Goal: Task Accomplishment & Management: Manage account settings

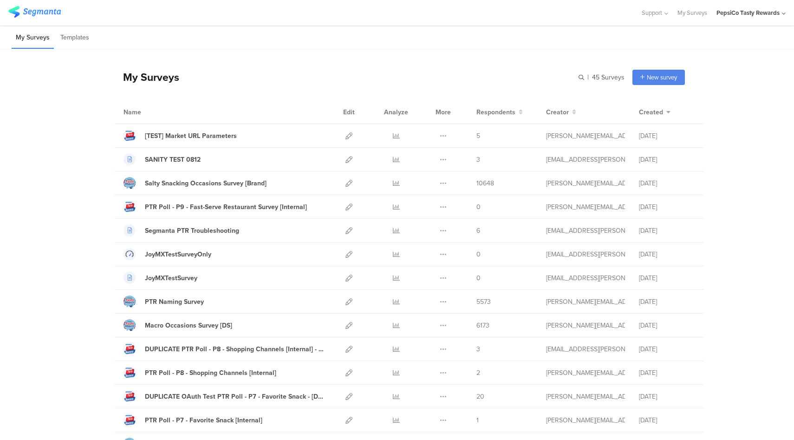
click at [768, 18] on div "PepsiCo Tasty Rewards" at bounding box center [751, 13] width 69 height 26
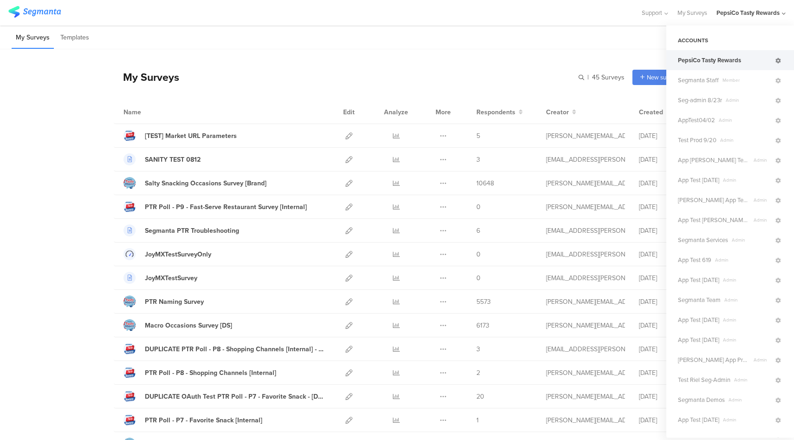
click at [776, 62] on icon at bounding box center [779, 61] width 6 height 6
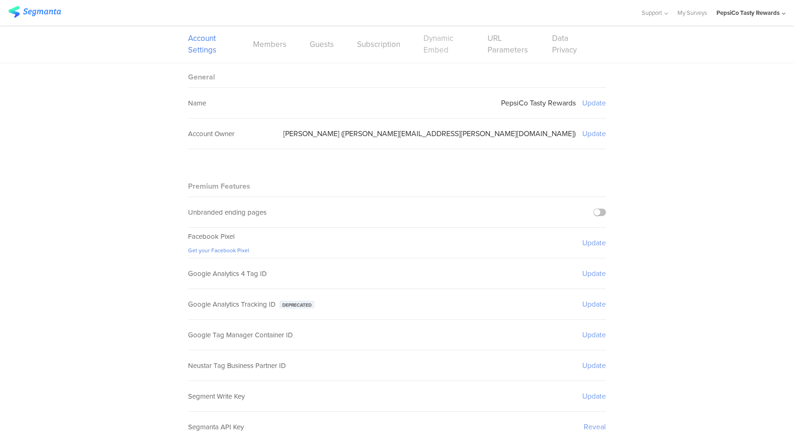
click at [424, 51] on link "Dynamic Embed" at bounding box center [444, 44] width 41 height 23
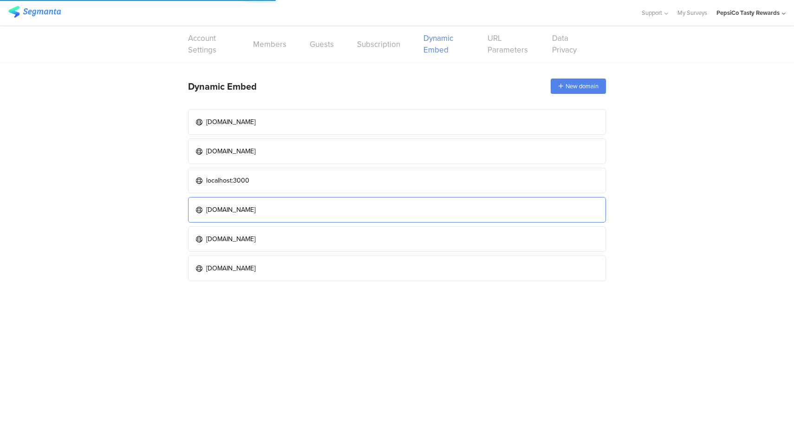
click at [255, 211] on div "[DOMAIN_NAME]" at bounding box center [230, 210] width 49 height 10
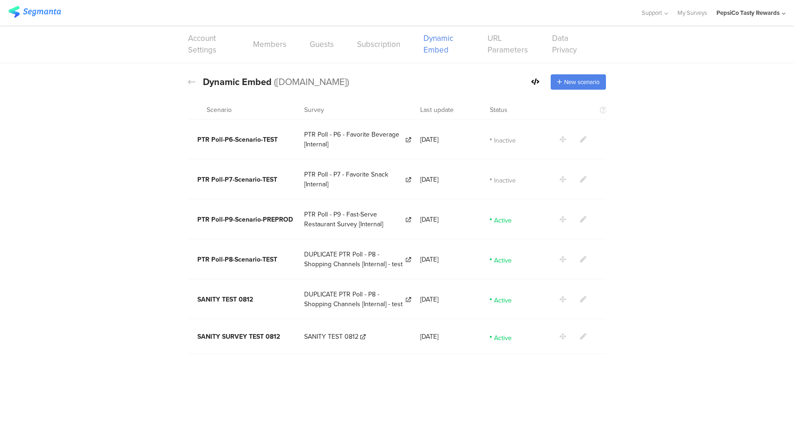
drag, startPoint x: 406, startPoint y: 82, endPoint x: 276, endPoint y: 82, distance: 130.0
click at [276, 82] on span "([DOMAIN_NAME])" at bounding box center [311, 82] width 75 height 14
copy span "[DOMAIN_NAME]"
